Goal: Find specific page/section: Find specific page/section

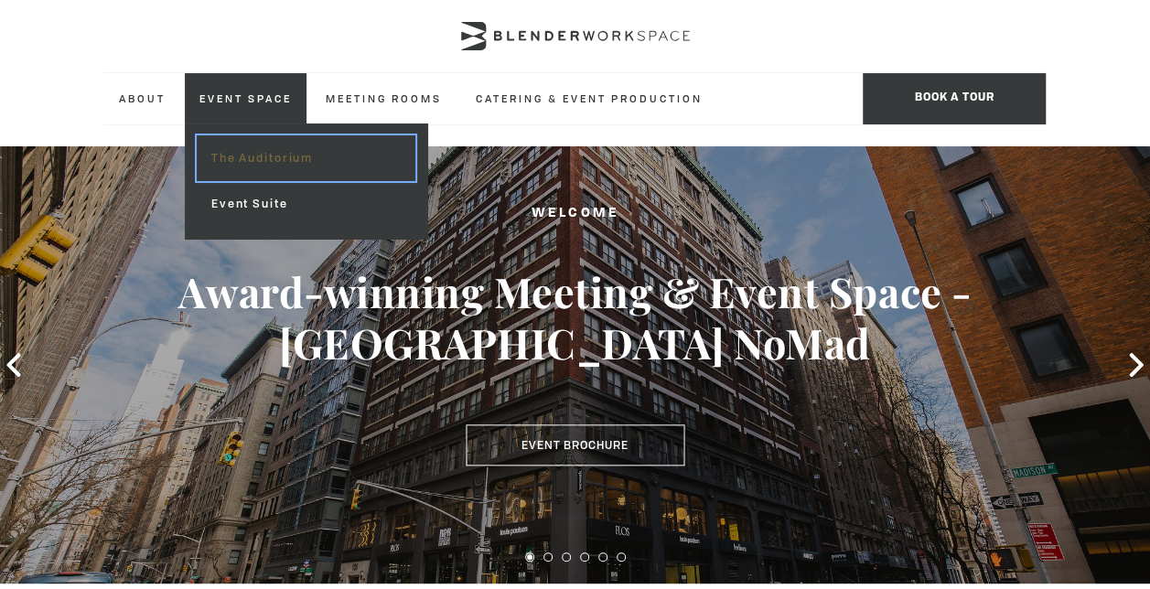
click at [251, 158] on link "The Auditorium" at bounding box center [306, 158] width 219 height 46
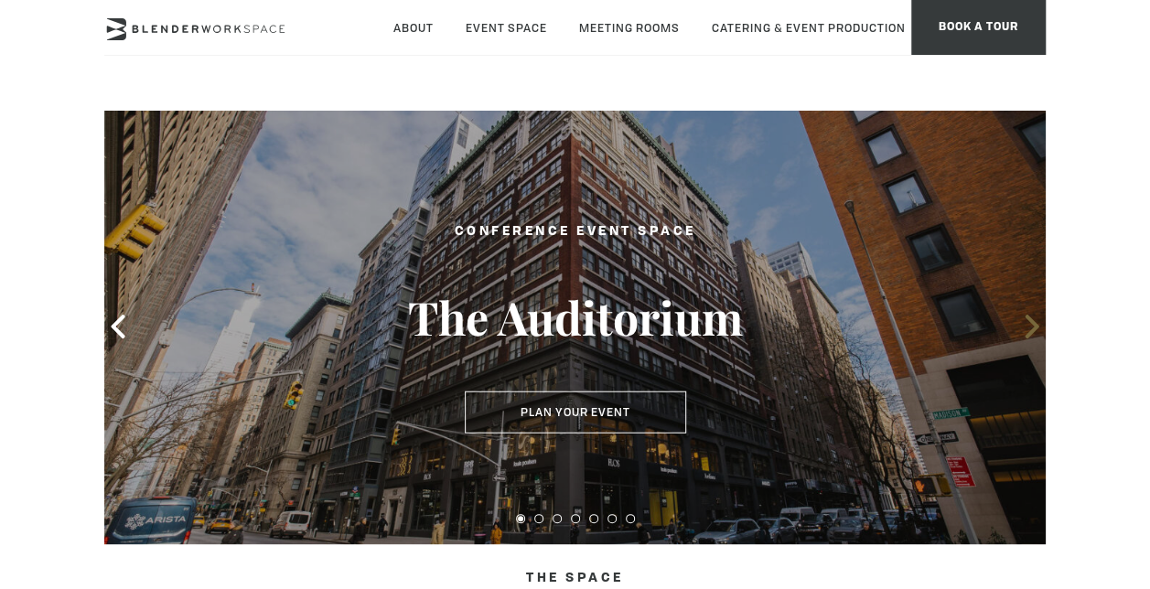
click at [1032, 332] on icon at bounding box center [1031, 327] width 14 height 24
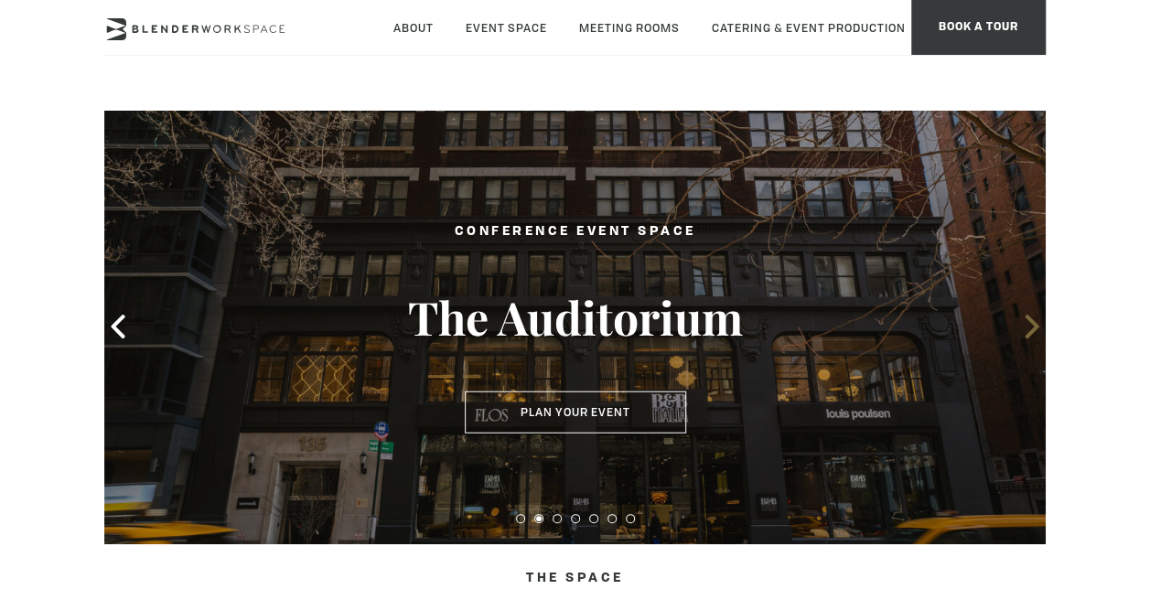
click at [1032, 332] on icon at bounding box center [1031, 327] width 14 height 24
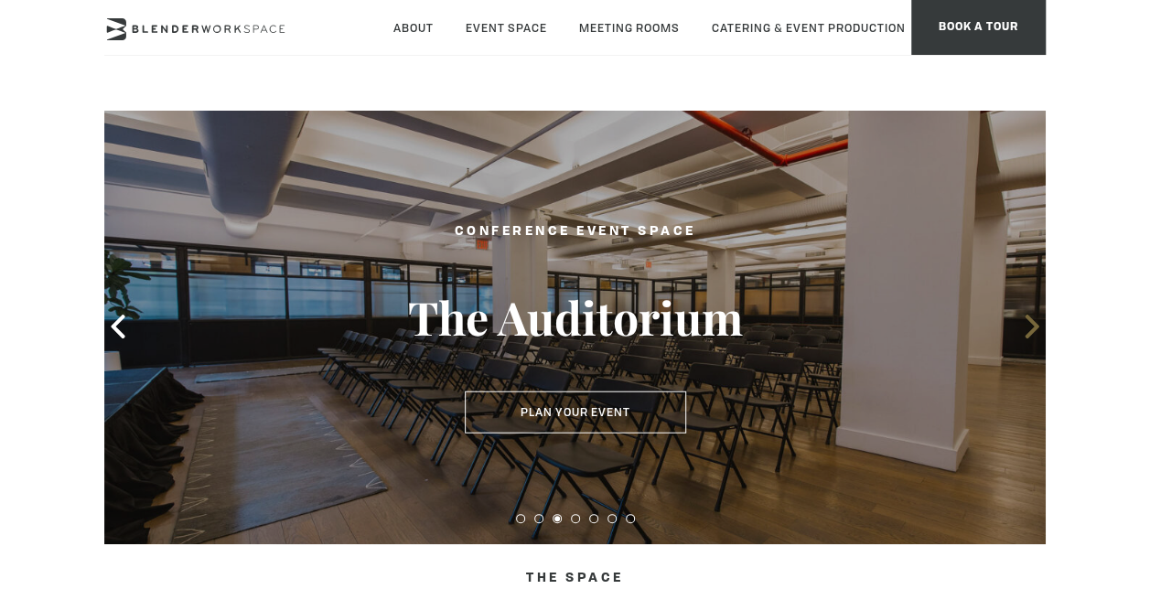
click at [1033, 332] on icon at bounding box center [1032, 327] width 24 height 24
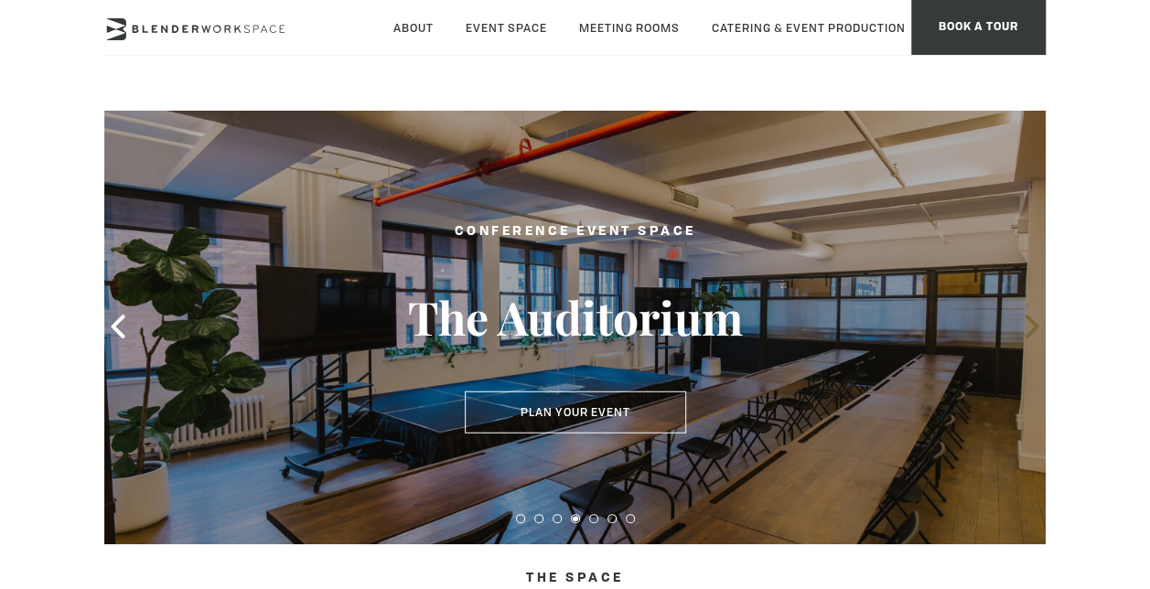
click at [1033, 332] on icon at bounding box center [1032, 327] width 24 height 24
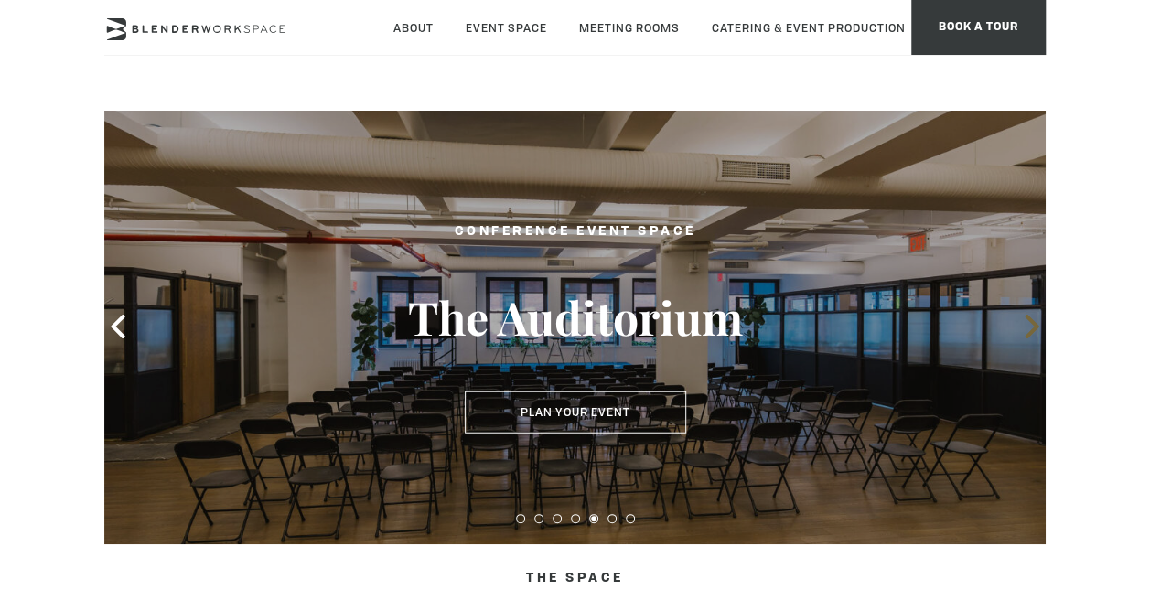
click at [1033, 332] on icon at bounding box center [1032, 327] width 24 height 24
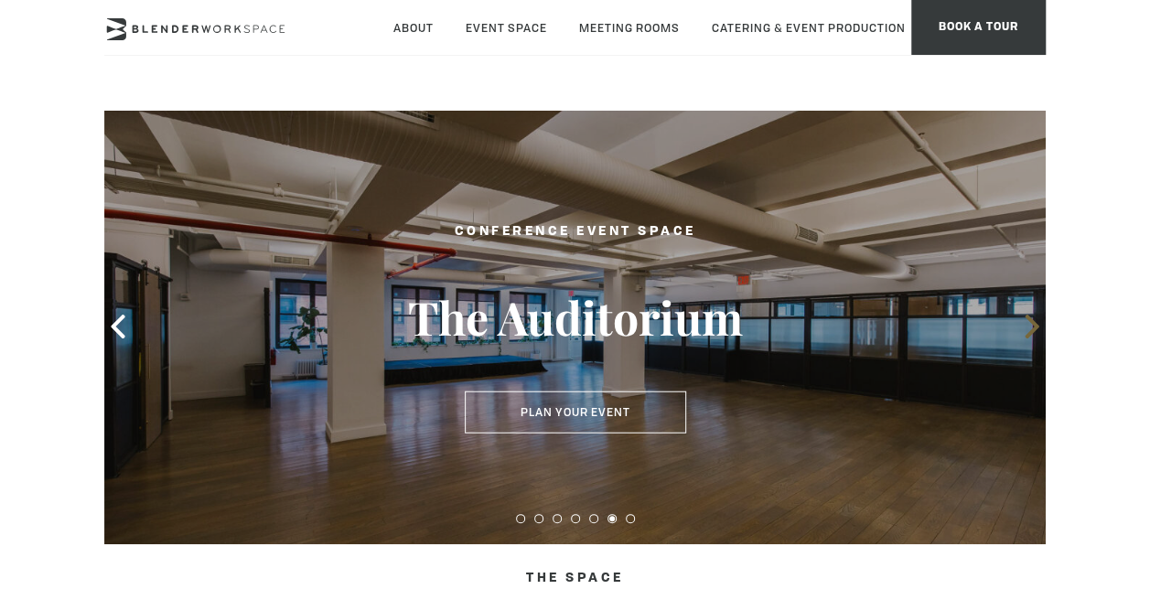
click at [1033, 332] on icon at bounding box center [1032, 327] width 24 height 24
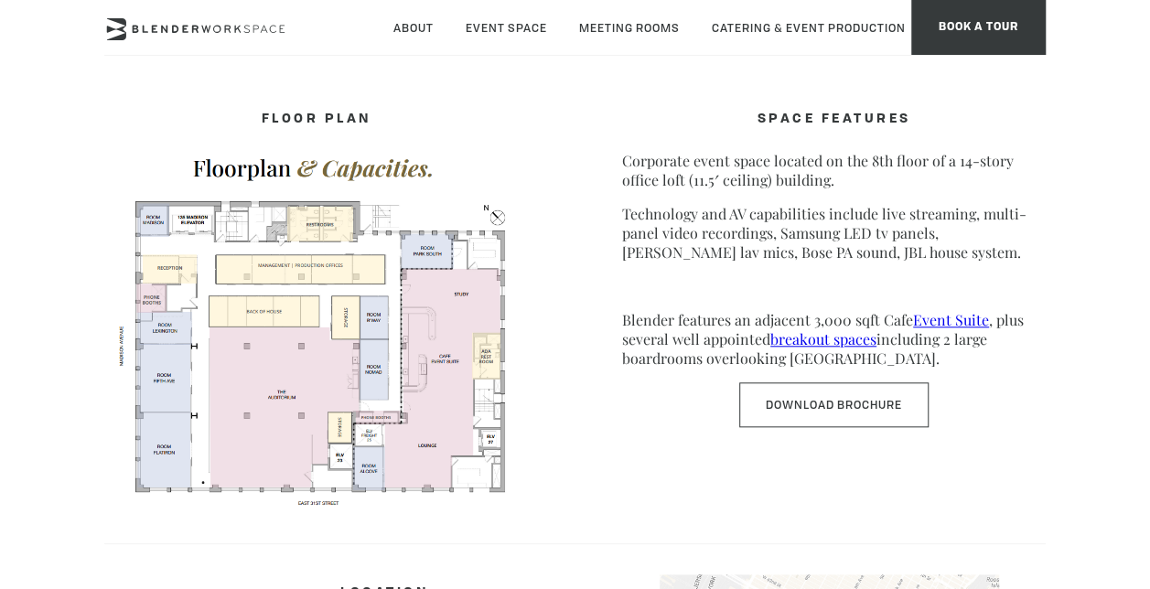
scroll to position [732, 0]
